Goal: Task Accomplishment & Management: Manage account settings

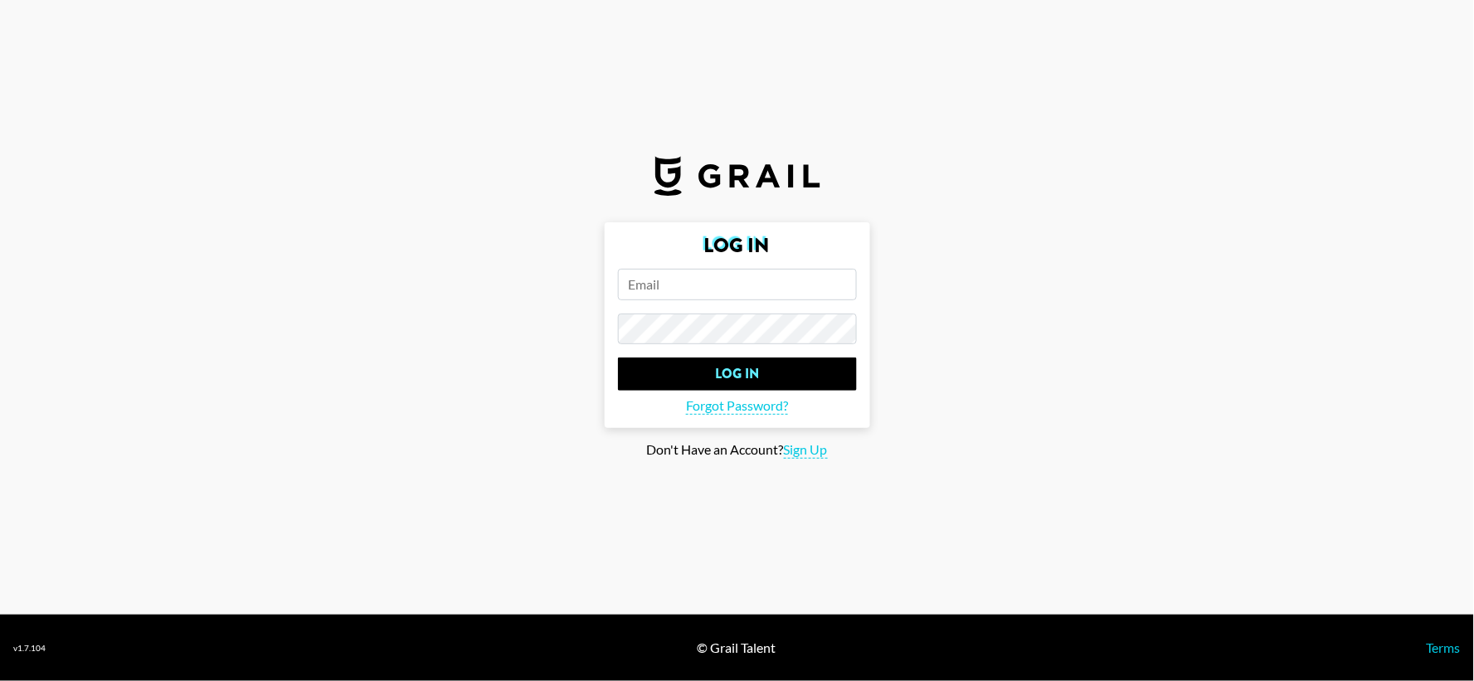
click at [773, 271] on input "email" at bounding box center [737, 285] width 239 height 32
type input "a"
type input "[EMAIL_ADDRESS][PERSON_NAME][DOMAIN_NAME]"
click at [618, 357] on input "Log In" at bounding box center [737, 373] width 239 height 33
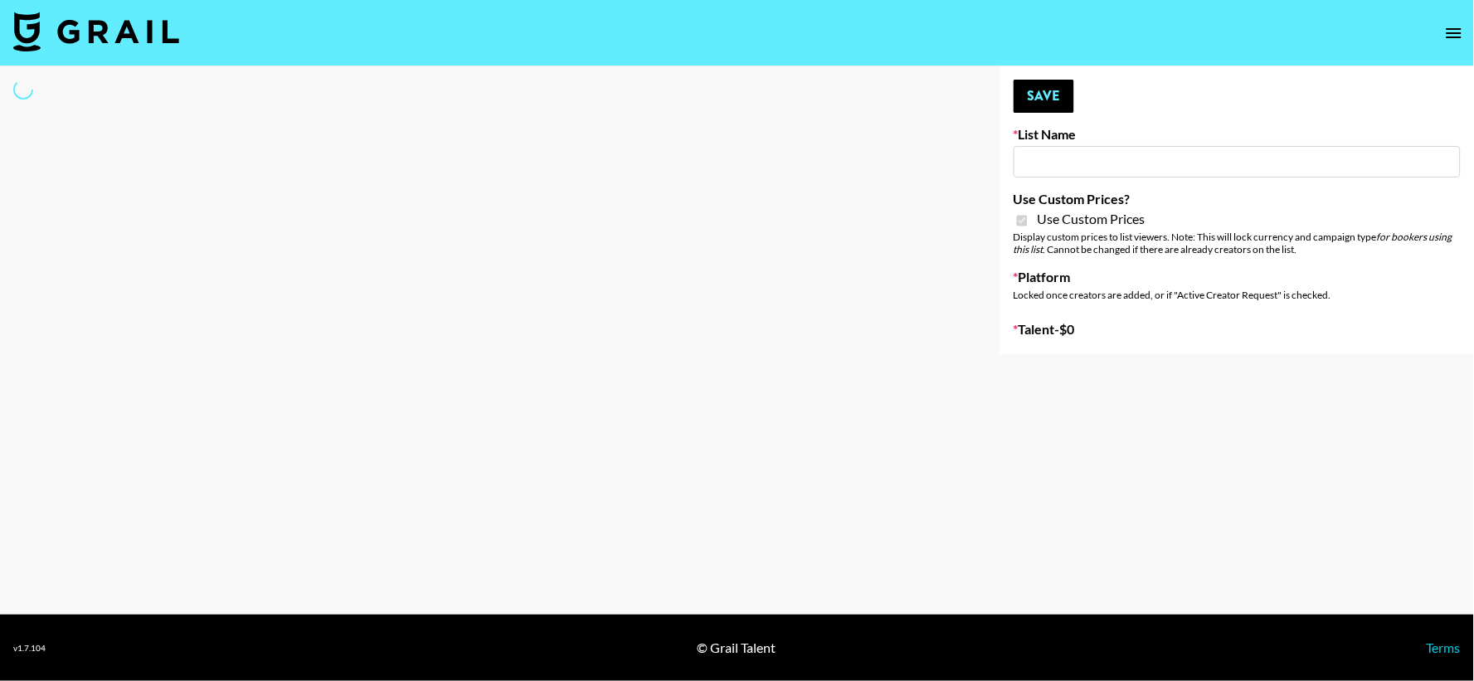
type input "App Install"
checkbox input "true"
select select "Brand"
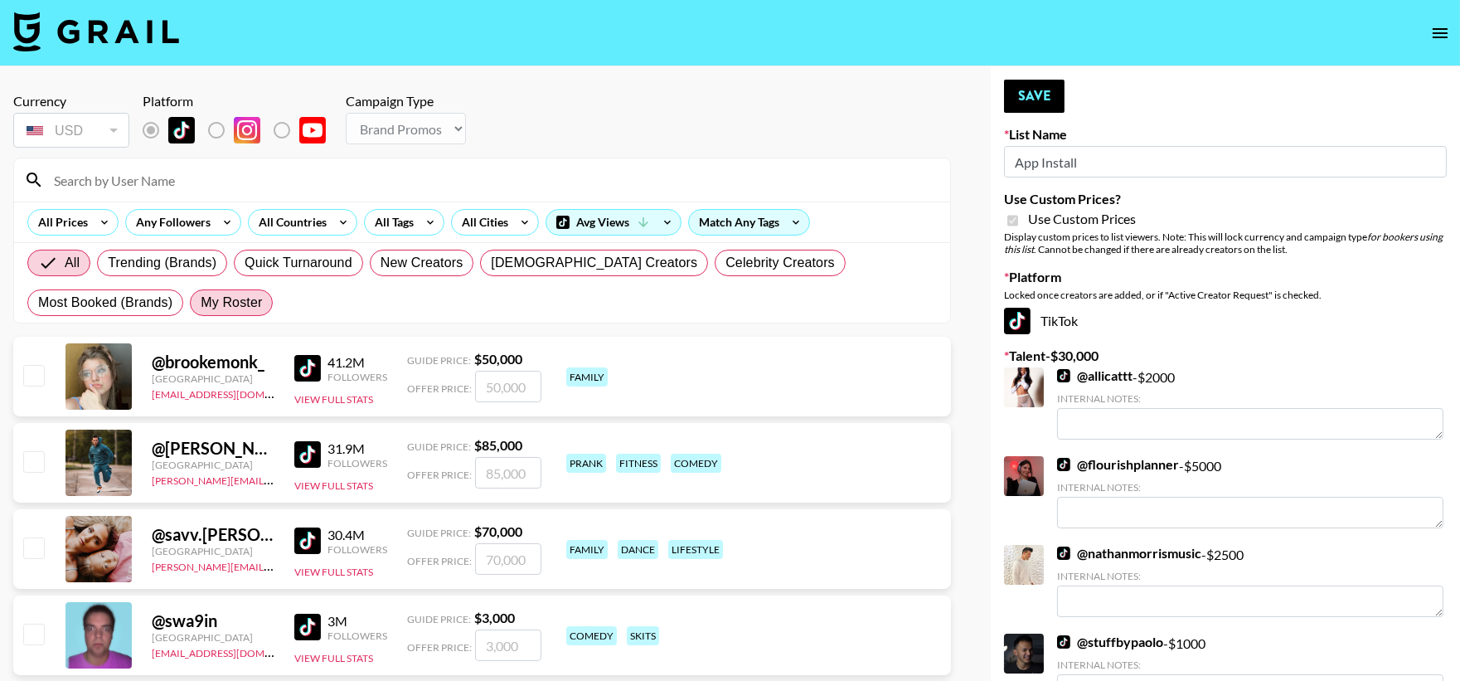
click at [201, 297] on span "My Roster" at bounding box center [231, 303] width 61 height 20
click at [201, 303] on input "My Roster" at bounding box center [201, 303] width 0 height 0
radio input "true"
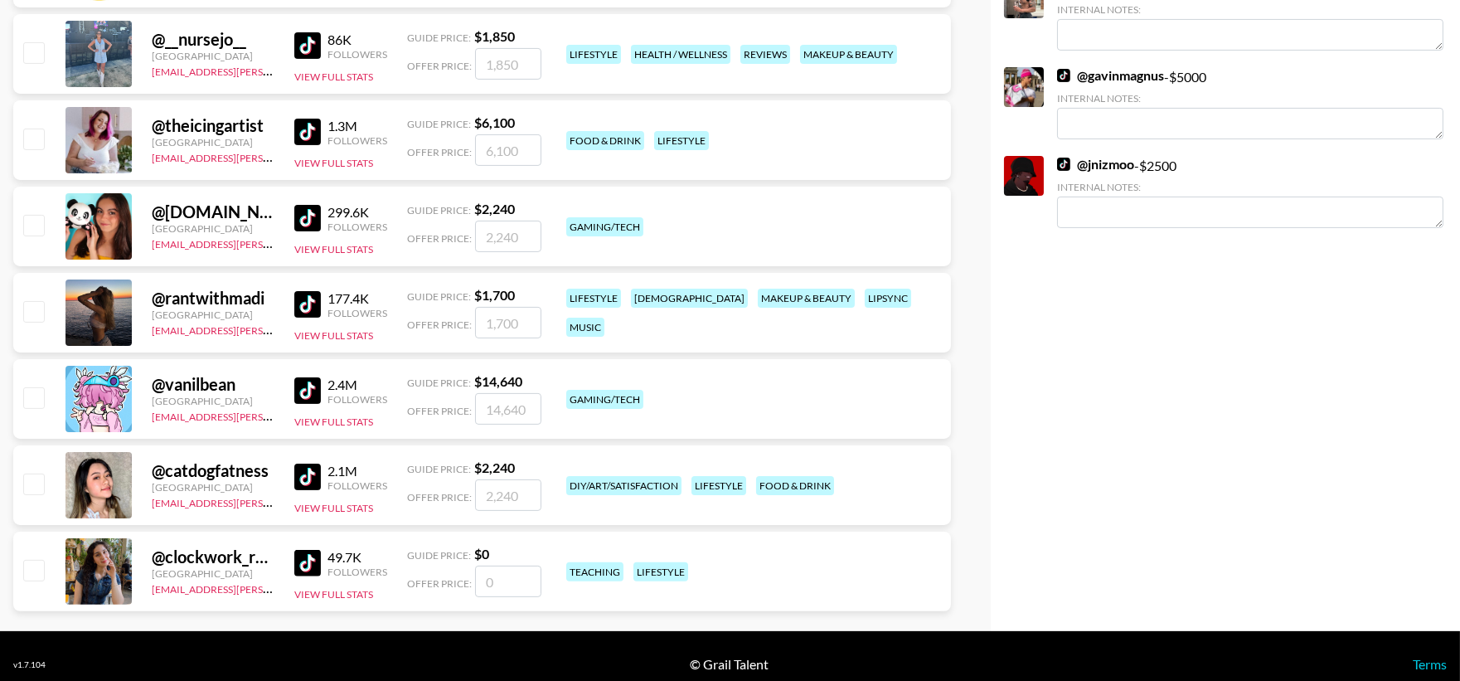
scroll to position [1115, 0]
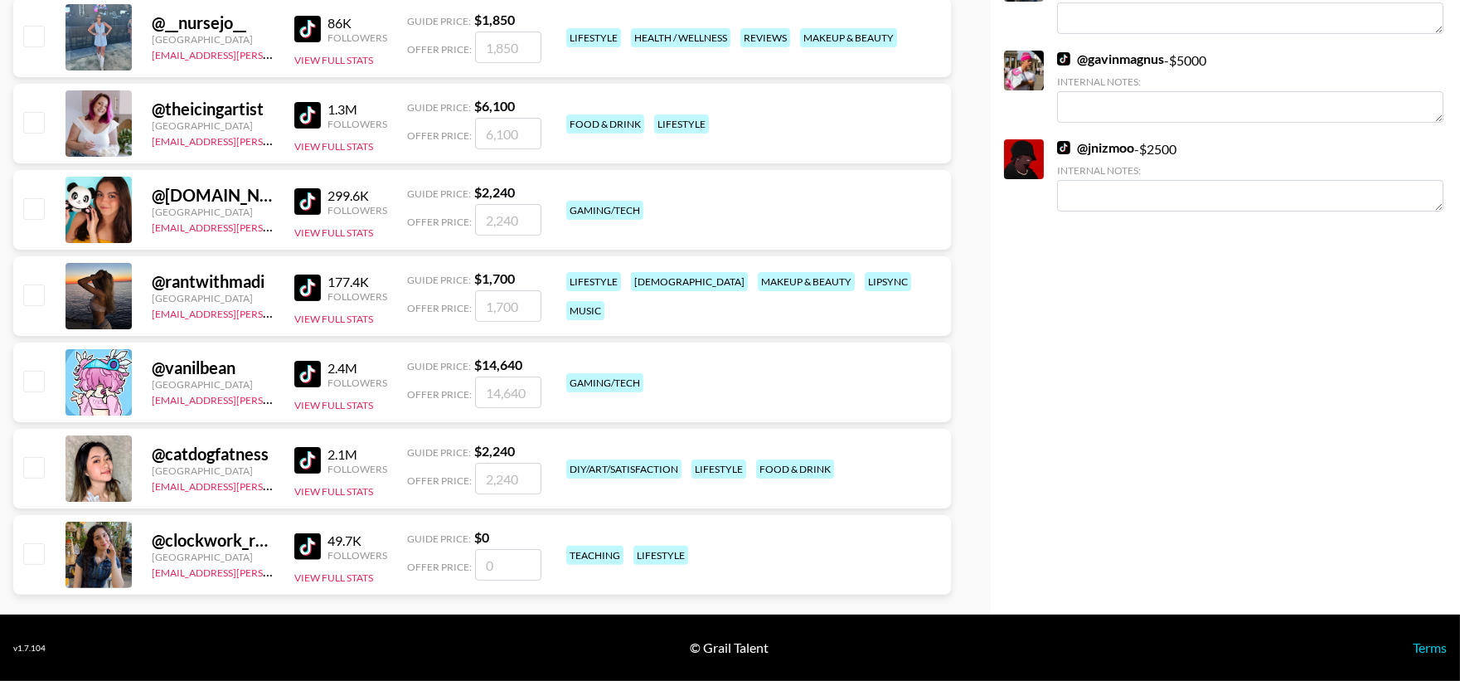
click at [35, 467] on input "checkbox" at bounding box center [33, 467] width 20 height 20
checkbox input "true"
type input "2240"
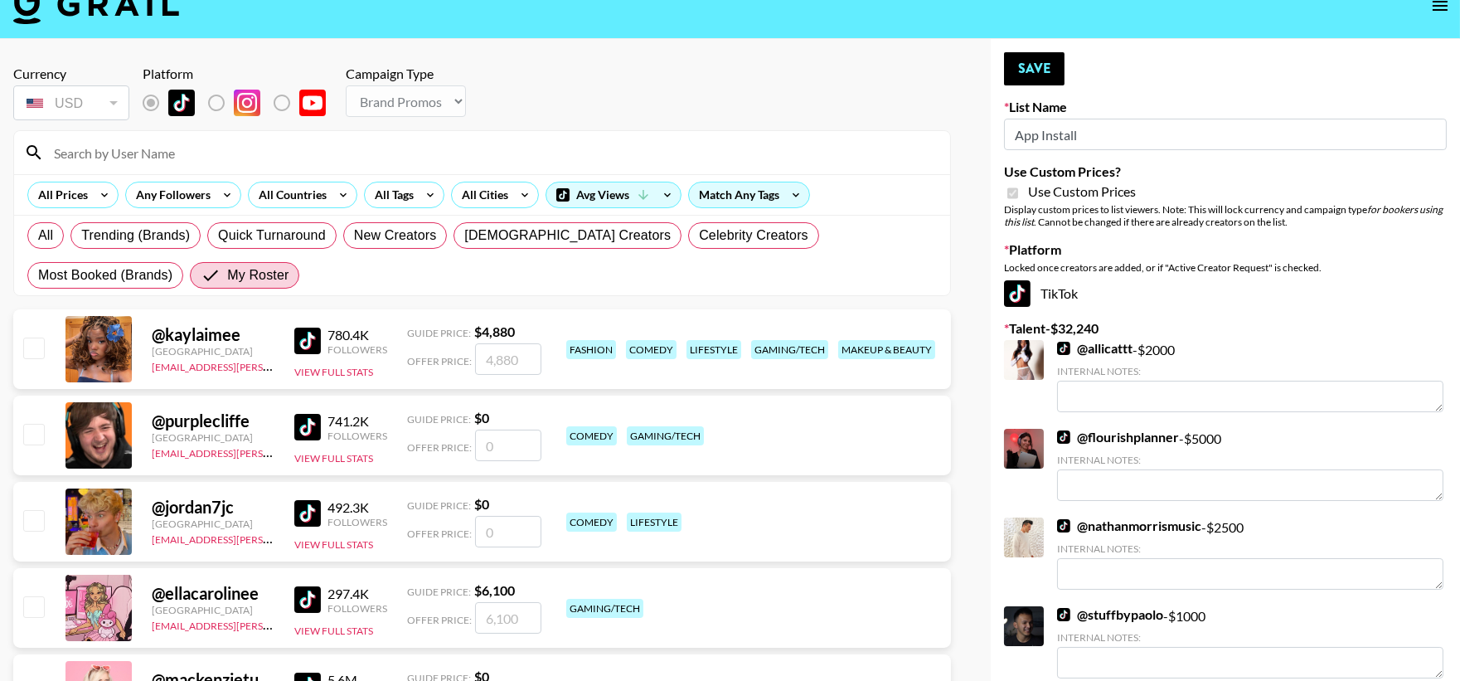
scroll to position [0, 0]
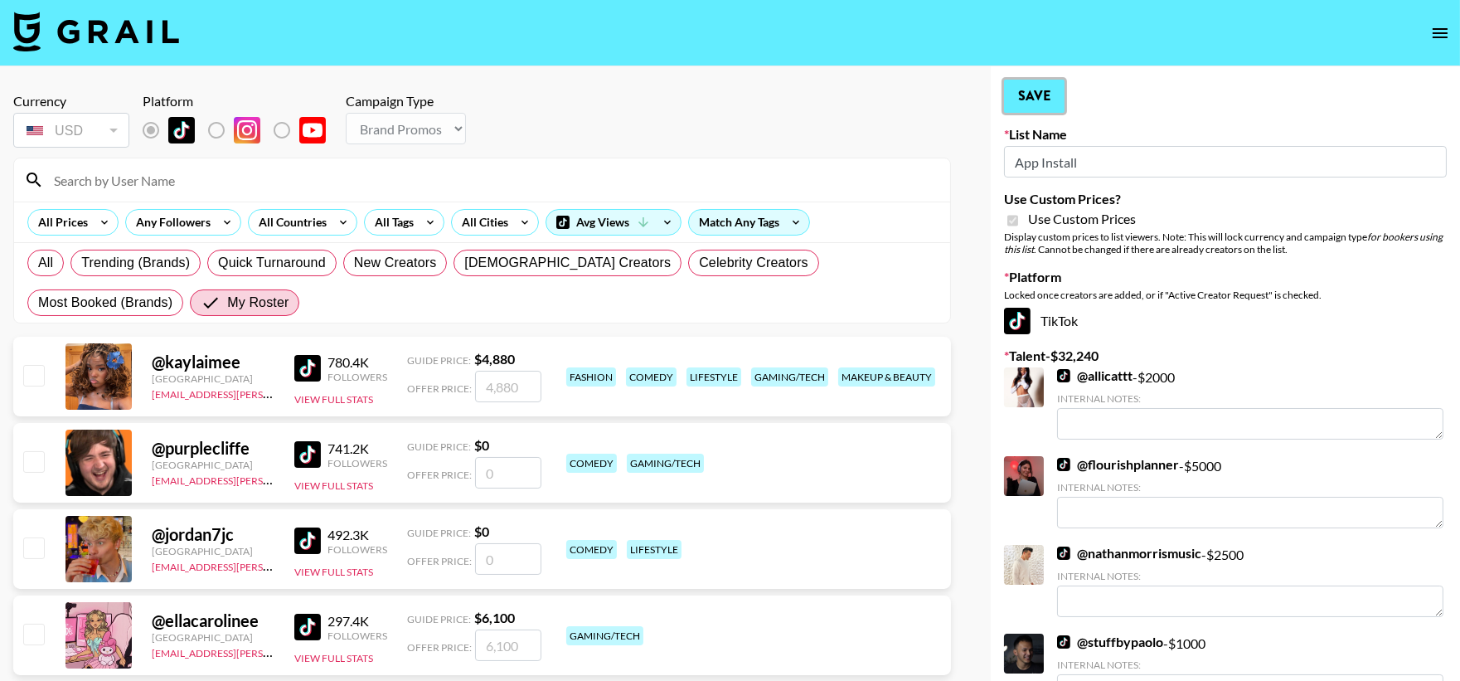
click at [1035, 95] on button "Save" at bounding box center [1034, 96] width 61 height 33
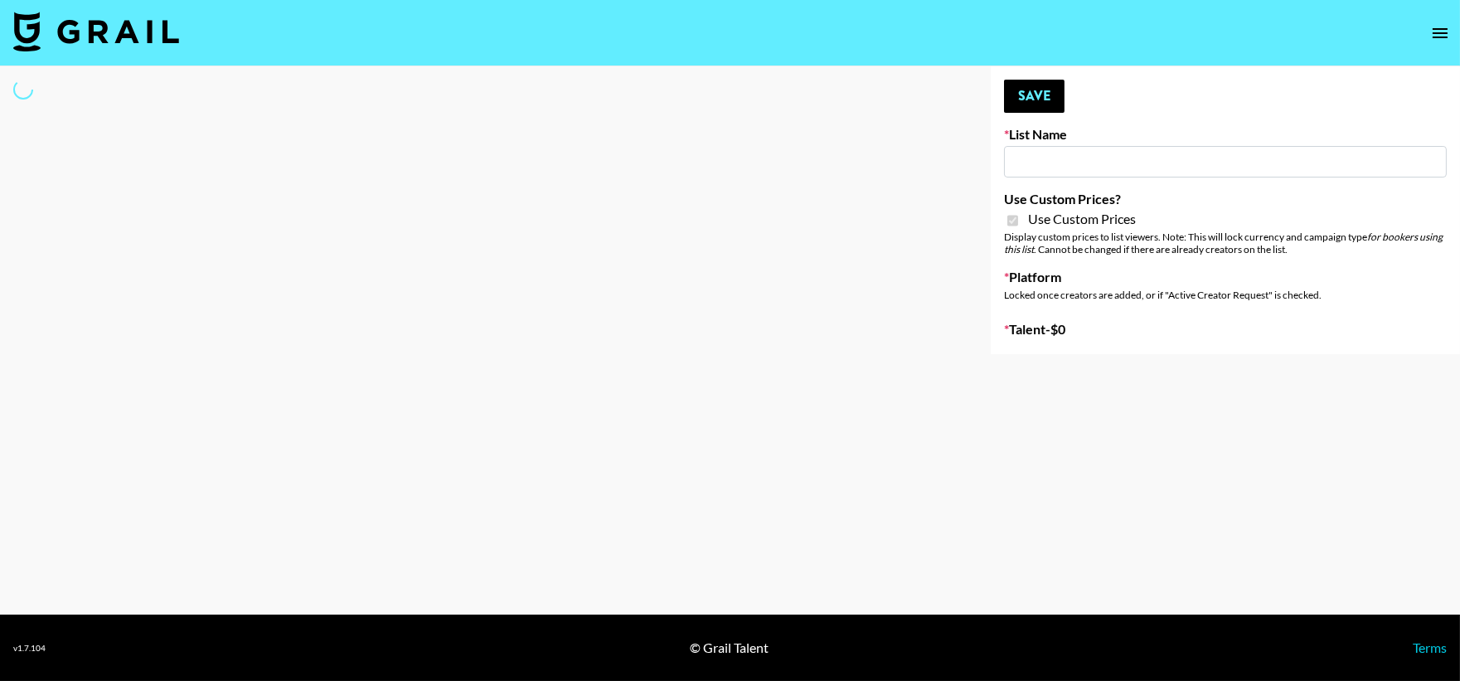
type input "Airbrush [DATE] Filters"
checkbox input "true"
select select "Brand"
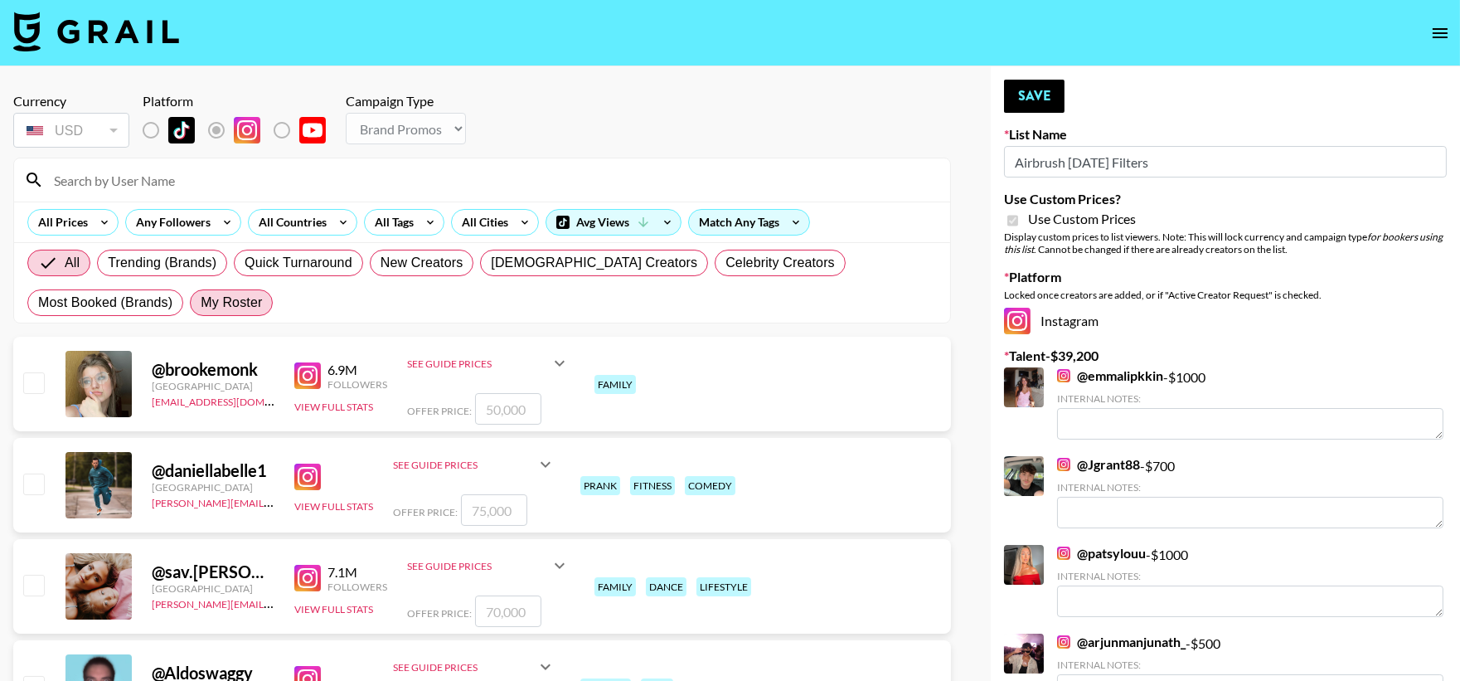
click at [201, 304] on span "My Roster" at bounding box center [231, 303] width 61 height 20
click at [201, 303] on input "My Roster" at bounding box center [201, 303] width 0 height 0
radio input "true"
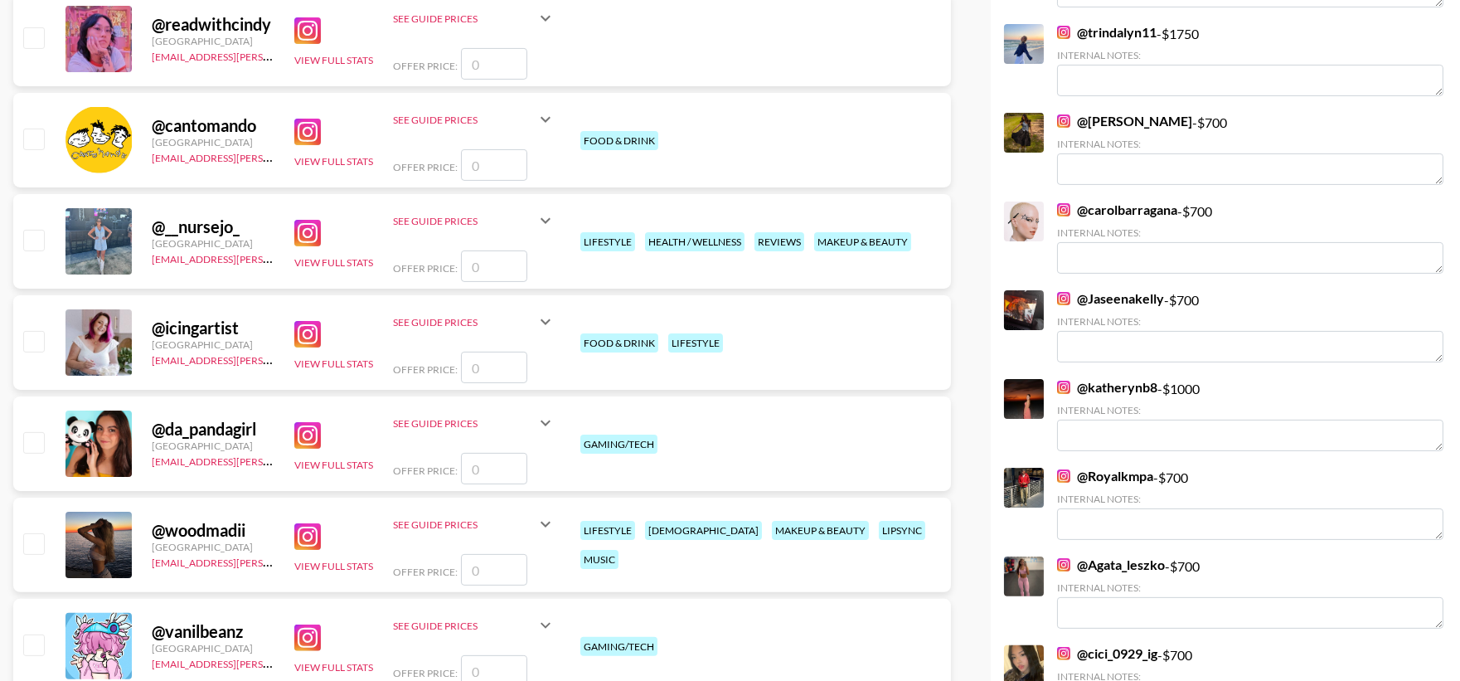
scroll to position [1099, 0]
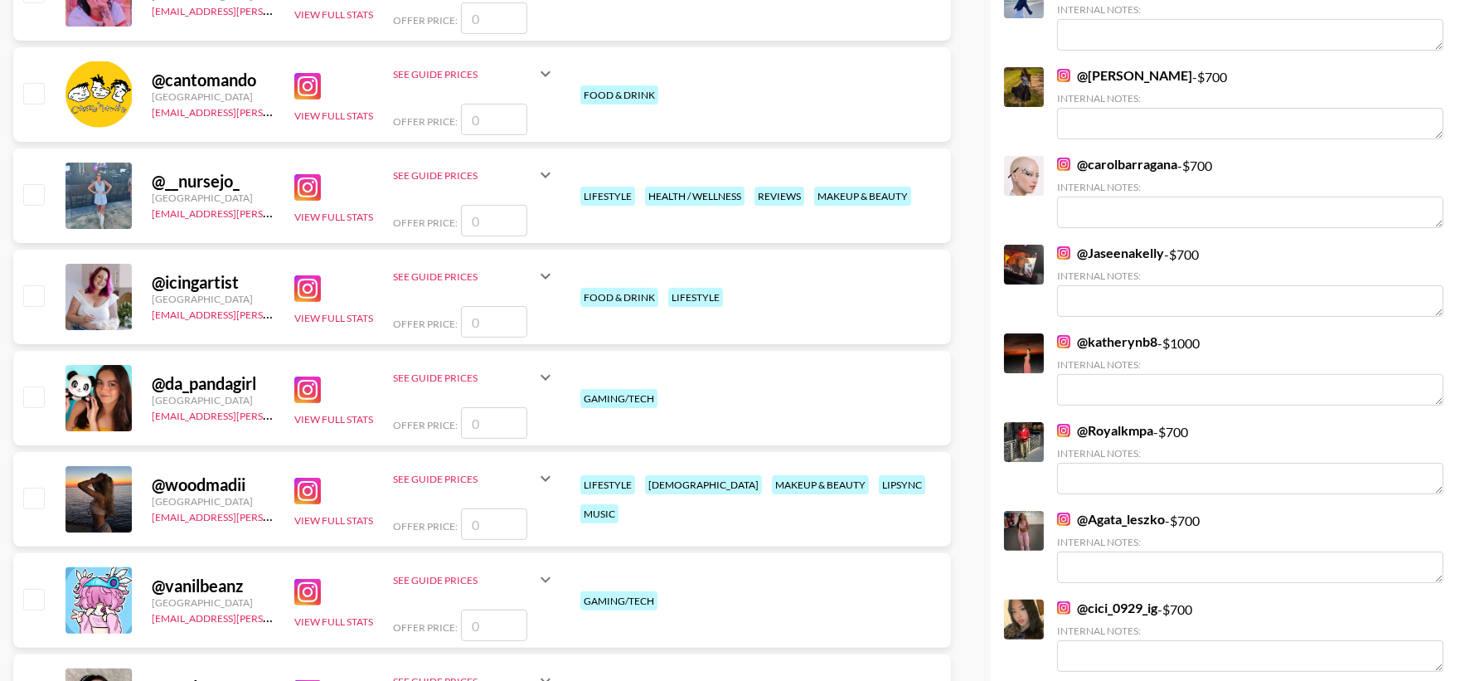
click at [35, 494] on input "checkbox" at bounding box center [33, 498] width 20 height 20
click at [35, 503] on input "checkbox" at bounding box center [33, 498] width 20 height 20
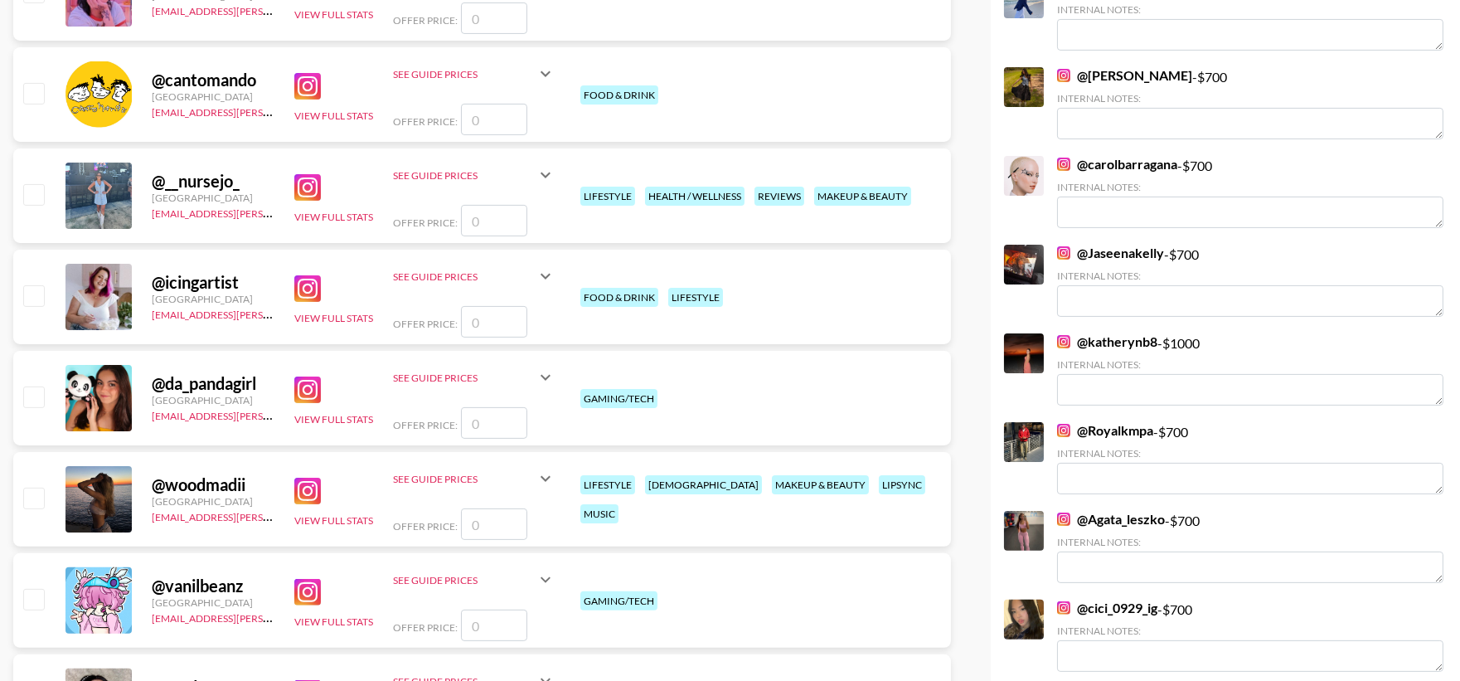
click at [36, 494] on input "checkbox" at bounding box center [33, 498] width 20 height 20
click at [42, 494] on input "checkbox" at bounding box center [33, 498] width 20 height 20
checkbox input "false"
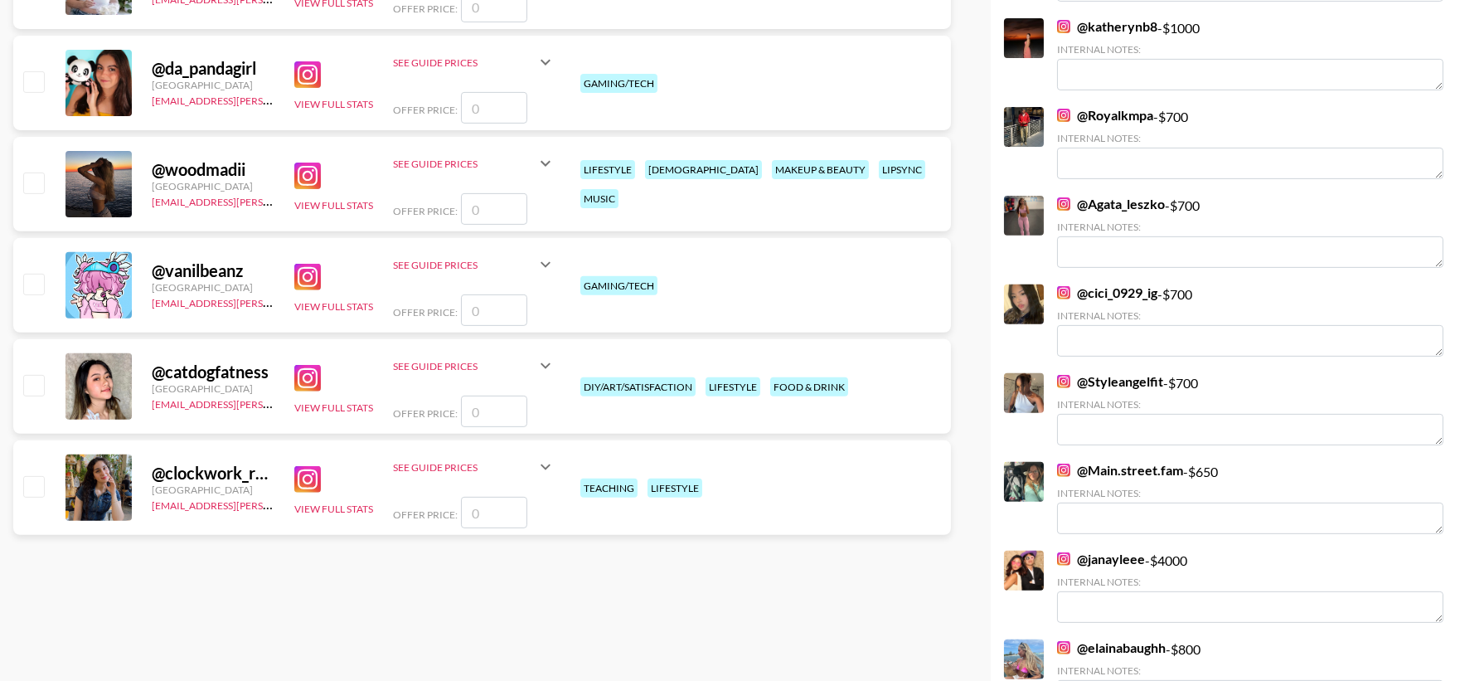
scroll to position [1444, 0]
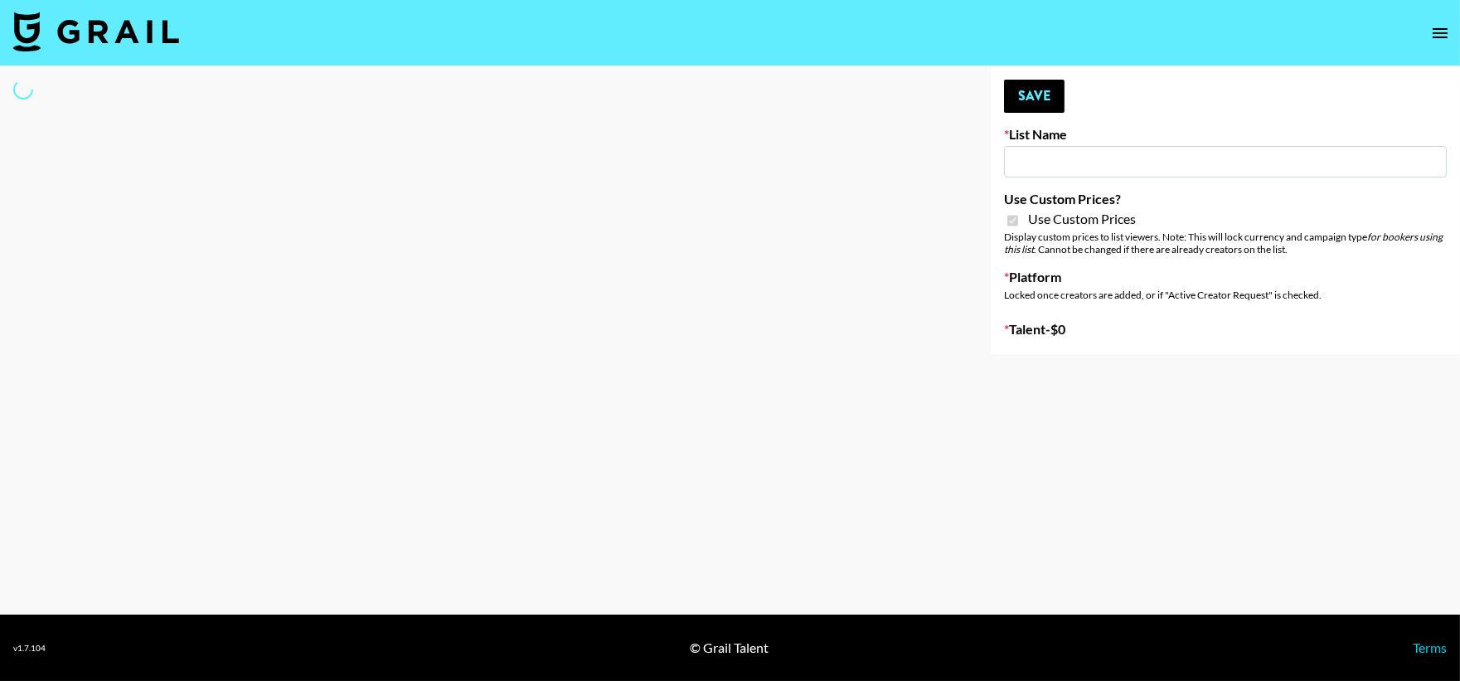
type input "Amaxy Beauty"
checkbox input "true"
select select "Brand"
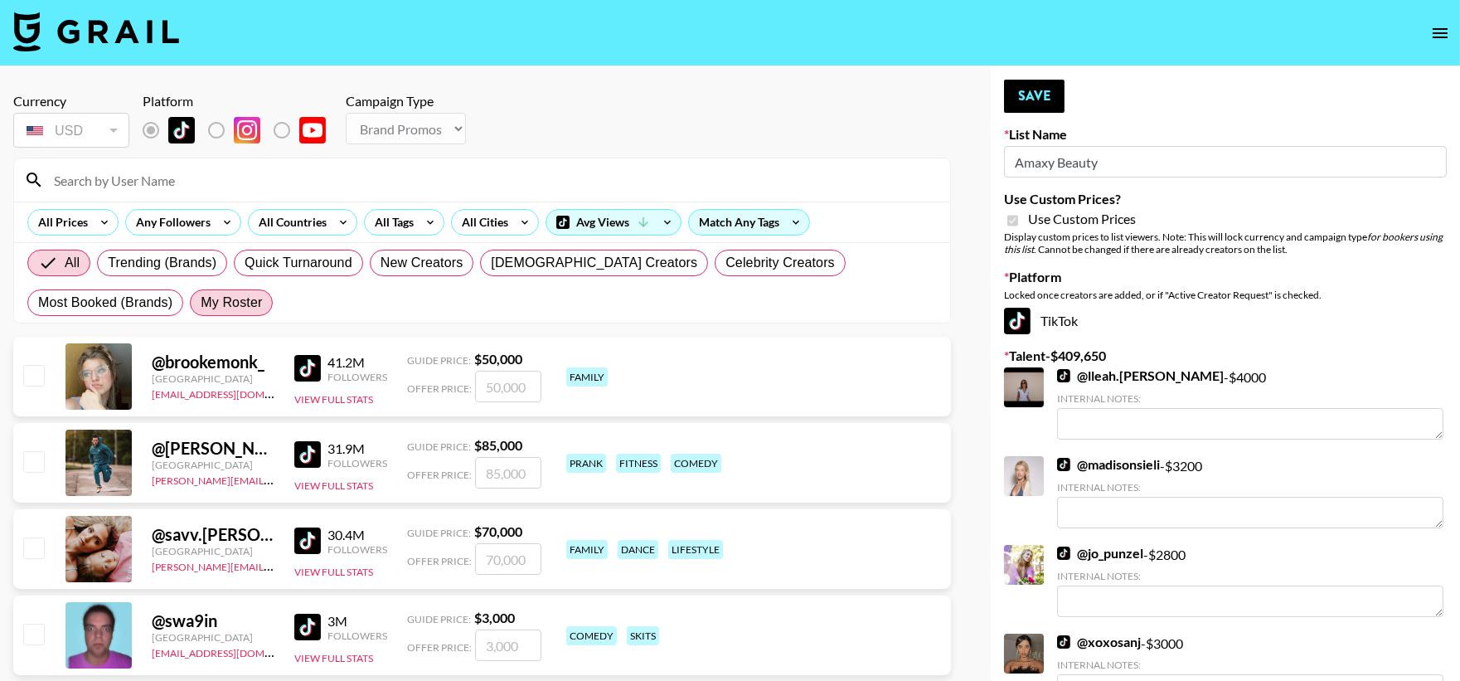
click at [201, 307] on span "My Roster" at bounding box center [231, 303] width 61 height 20
click at [201, 303] on input "My Roster" at bounding box center [201, 303] width 0 height 0
radio input "true"
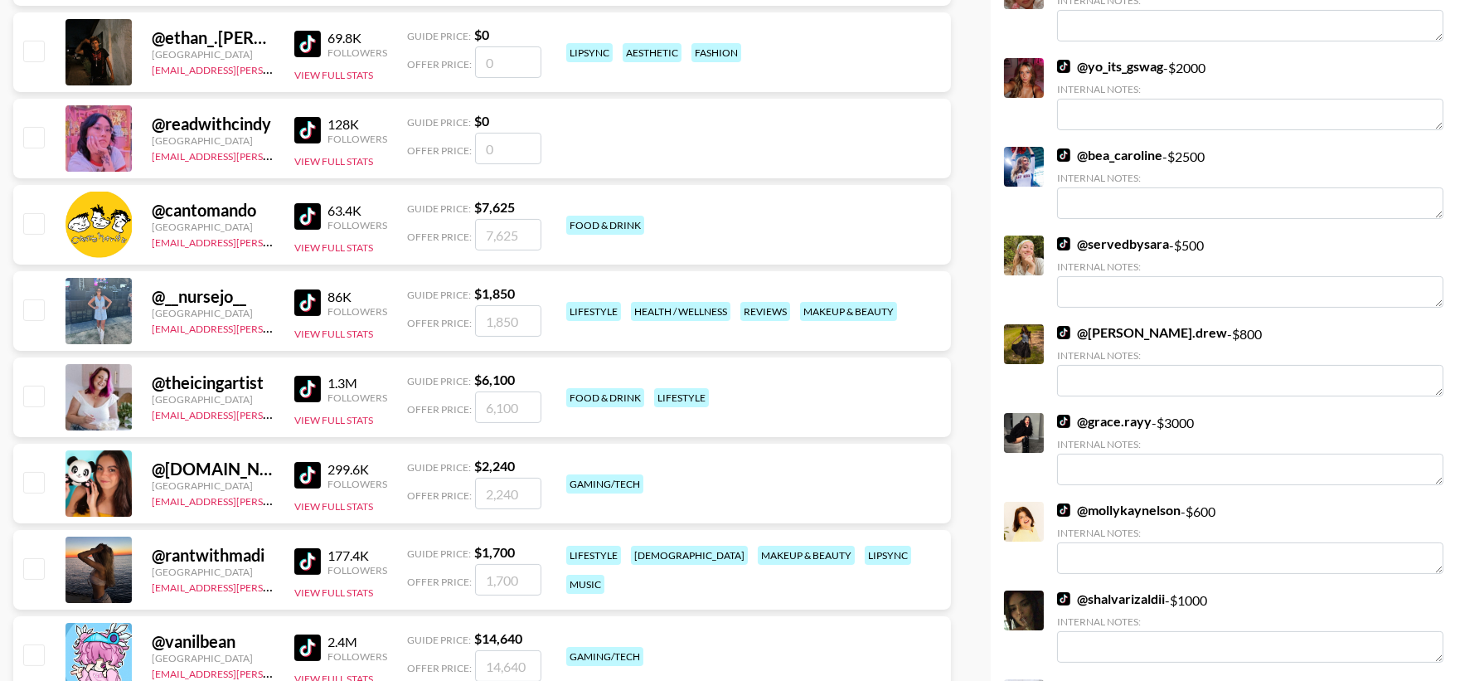
scroll to position [841, 0]
click at [40, 566] on input "checkbox" at bounding box center [33, 569] width 20 height 20
checkbox input "true"
type input "1700"
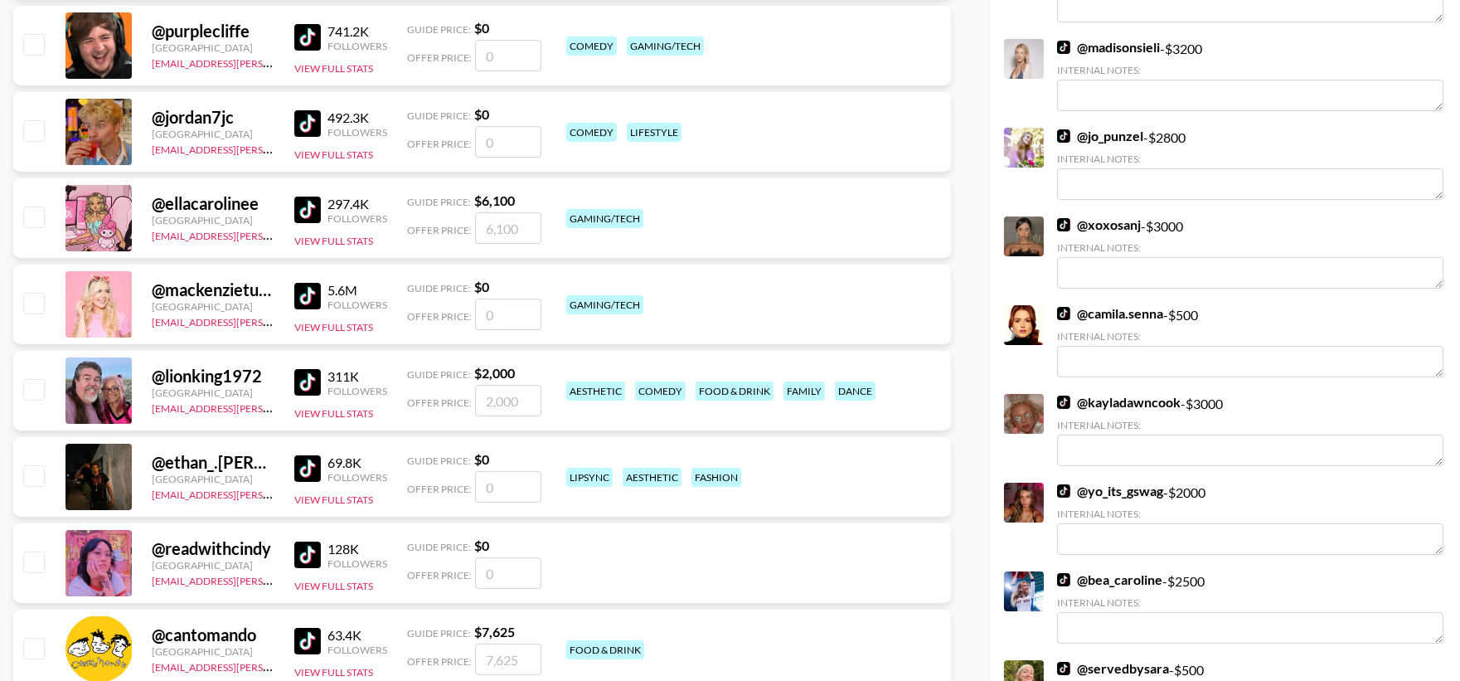
scroll to position [0, 0]
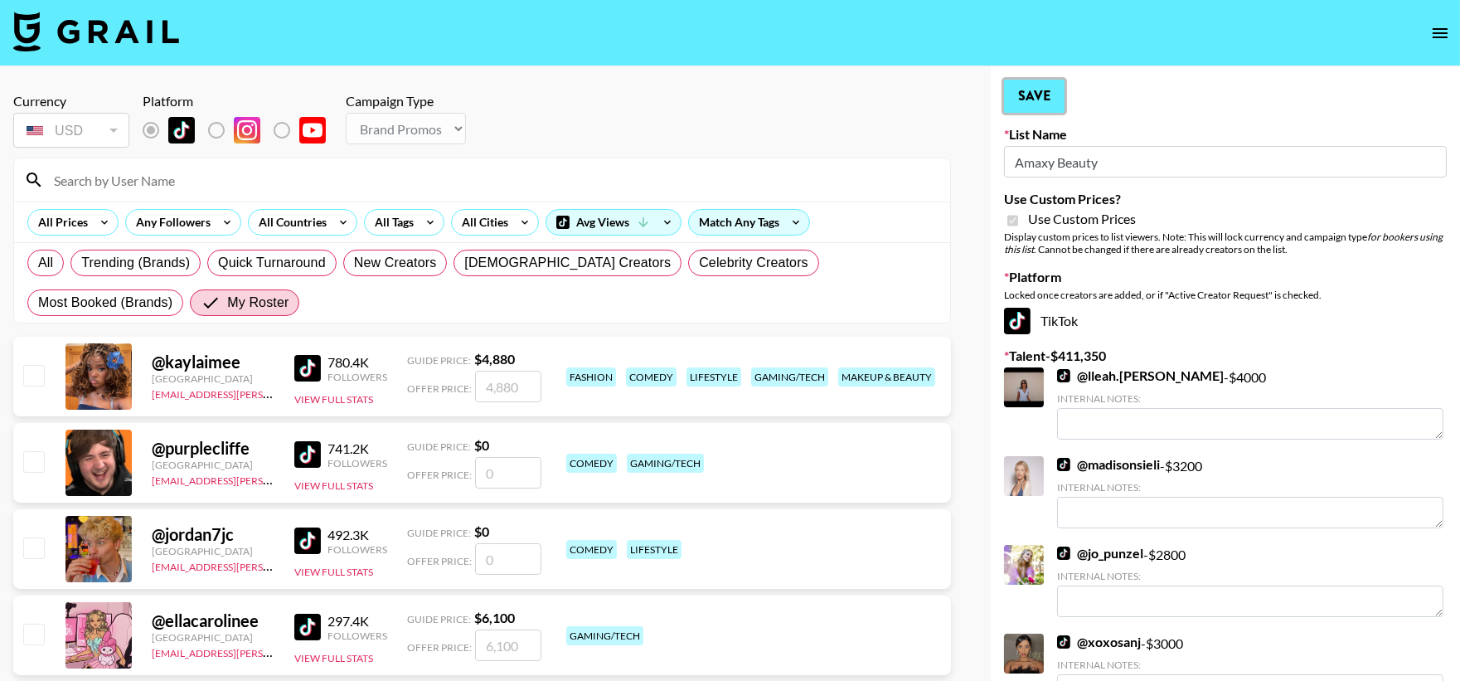
click at [1026, 100] on button "Save" at bounding box center [1034, 96] width 61 height 33
click at [0, 0] on icon at bounding box center [0, 0] width 0 height 0
